Goal: Information Seeking & Learning: Learn about a topic

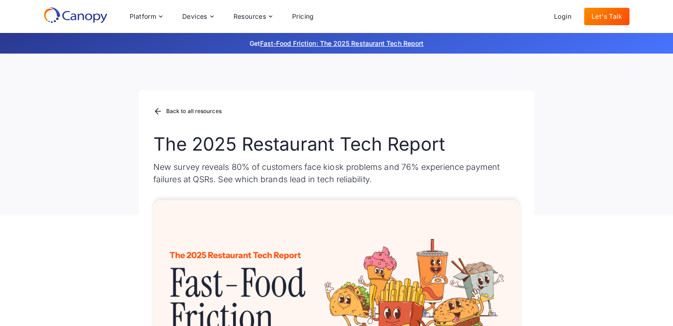
click at [83, 17] on icon at bounding box center [81, 16] width 6 height 7
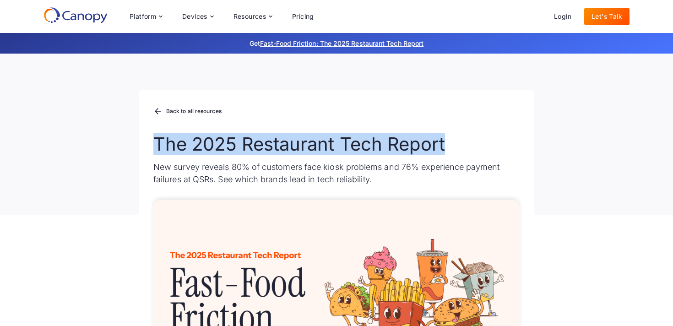
drag, startPoint x: 209, startPoint y: 147, endPoint x: 144, endPoint y: 144, distance: 65.6
click at [144, 144] on div "Back to all resources The 2025 Restaurant Tech Report New survey reveals 80% of…" at bounding box center [337, 152] width 396 height 125
click at [78, 17] on icon at bounding box center [81, 16] width 6 height 7
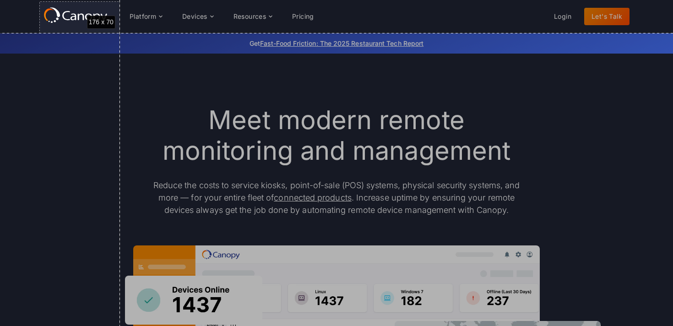
drag, startPoint x: 39, startPoint y: 1, endPoint x: 120, endPoint y: 33, distance: 86.6
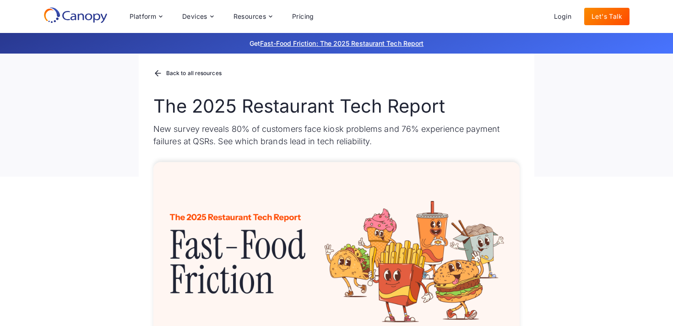
scroll to position [38, 0]
